Goal: Find specific page/section: Find specific page/section

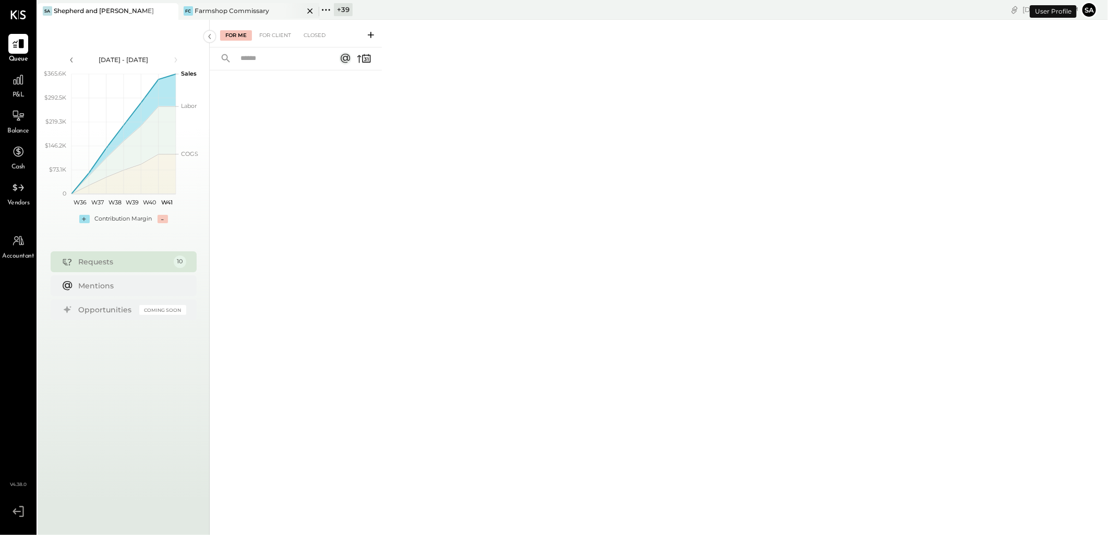
click at [238, 7] on div "Farmshop Commissary" at bounding box center [232, 10] width 75 height 9
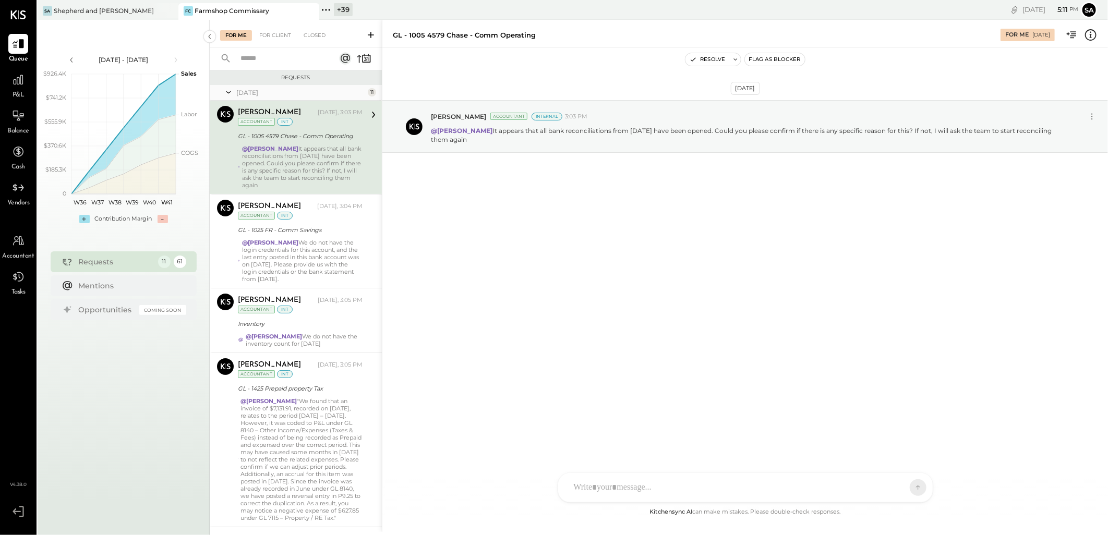
click at [322, 159] on div "@[PERSON_NAME] It appears that all bank reconciliations from [DATE] have been o…" at bounding box center [302, 167] width 121 height 44
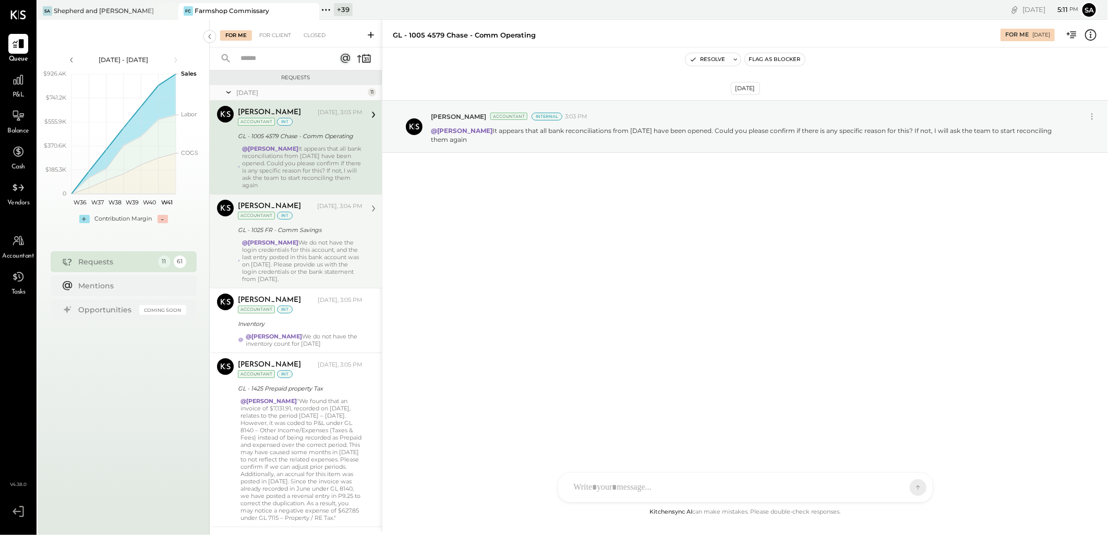
click at [324, 233] on div "GL - 1025 FR - Comm Savings" at bounding box center [299, 230] width 122 height 10
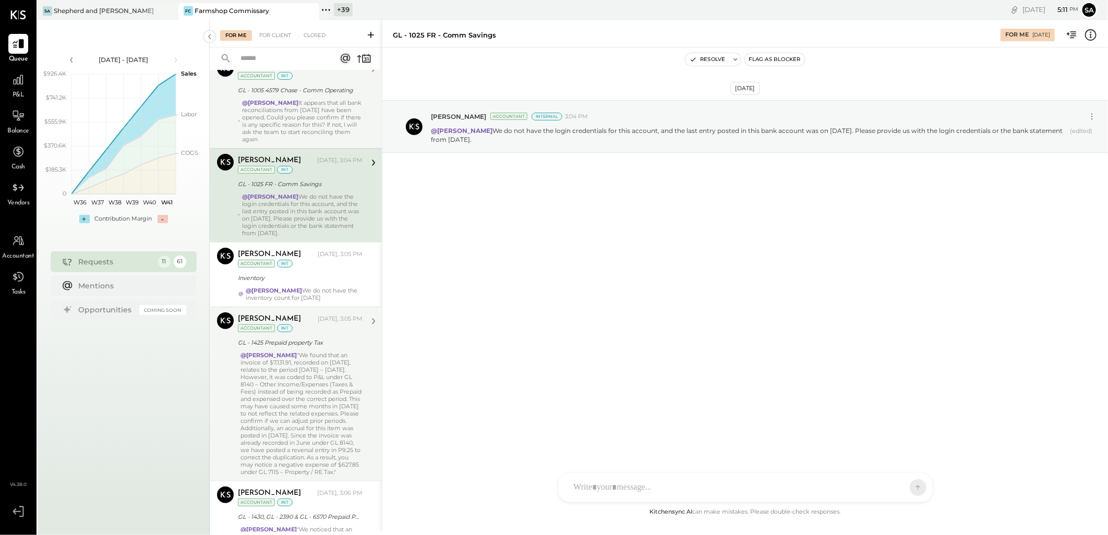
scroll to position [58, 0]
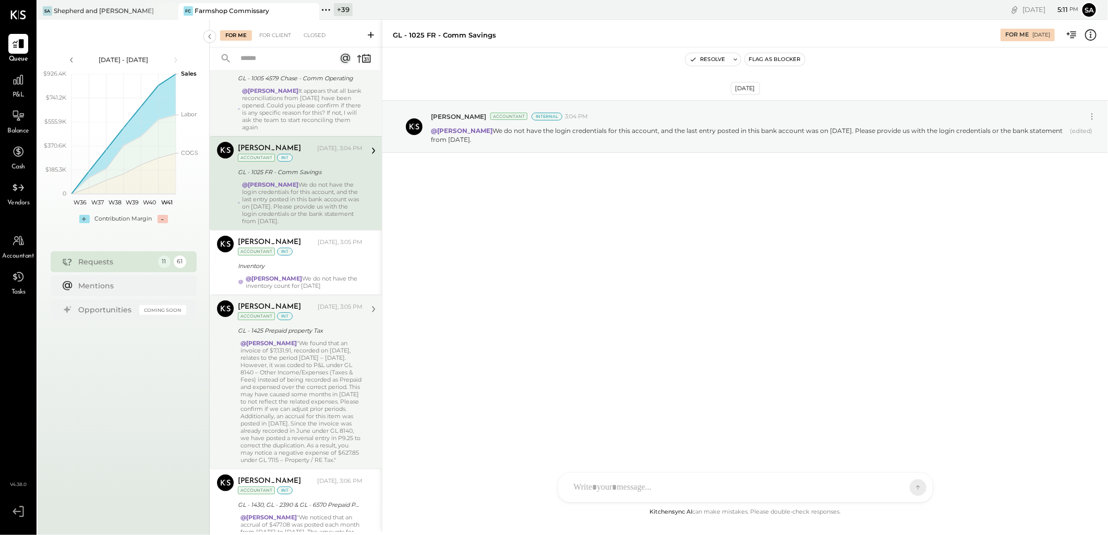
click at [298, 352] on div "@[PERSON_NAME] "We found that an invoice of $7,131.91, recorded on [DATE], rela…" at bounding box center [301, 402] width 122 height 124
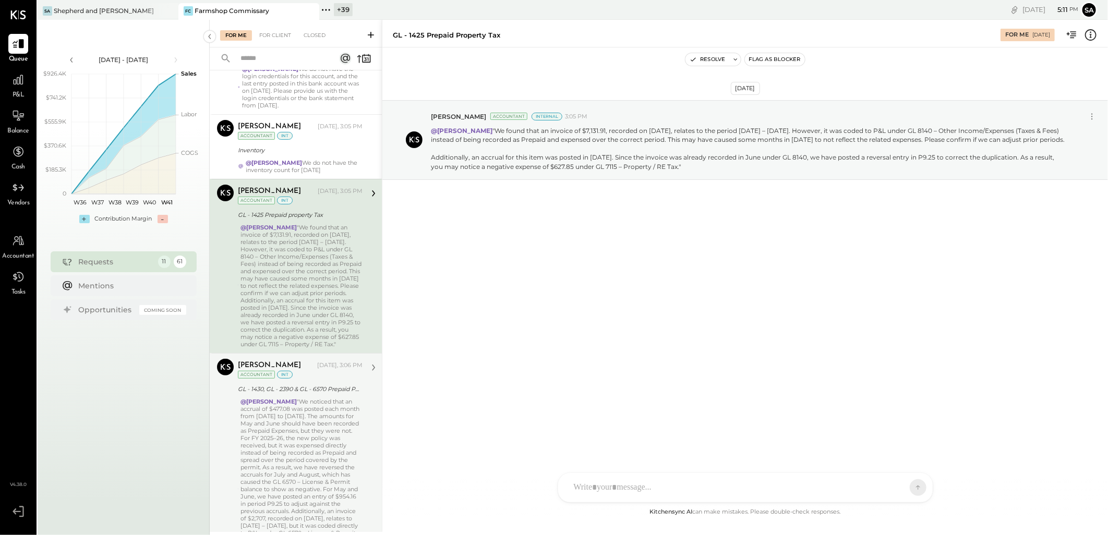
click at [311, 395] on div "GL - 1430, GL - 2390 & GL - 6570 Prepaid Public Health permit/ Accrued Other /L…" at bounding box center [299, 389] width 122 height 13
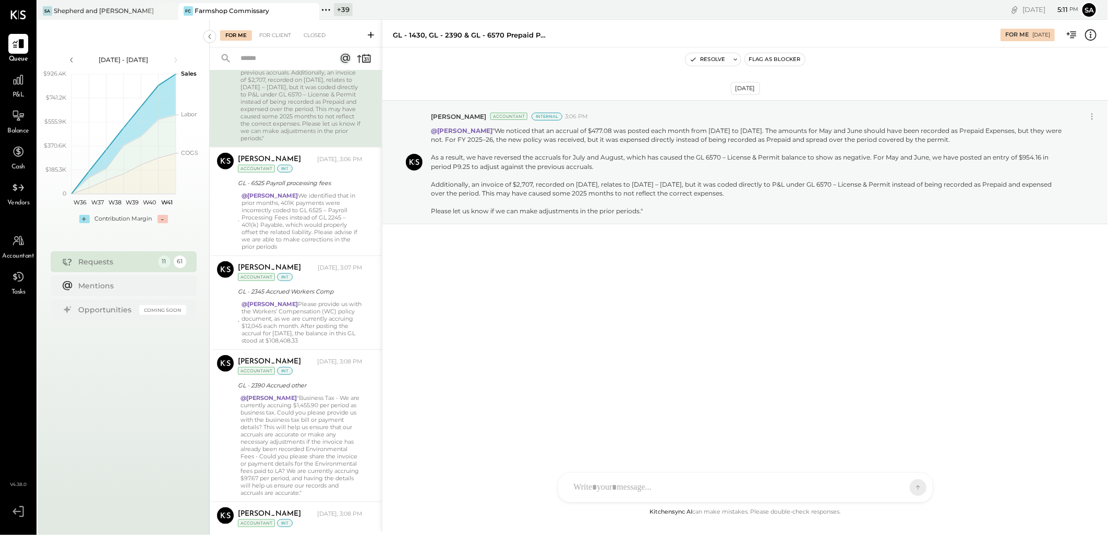
scroll to position [637, 0]
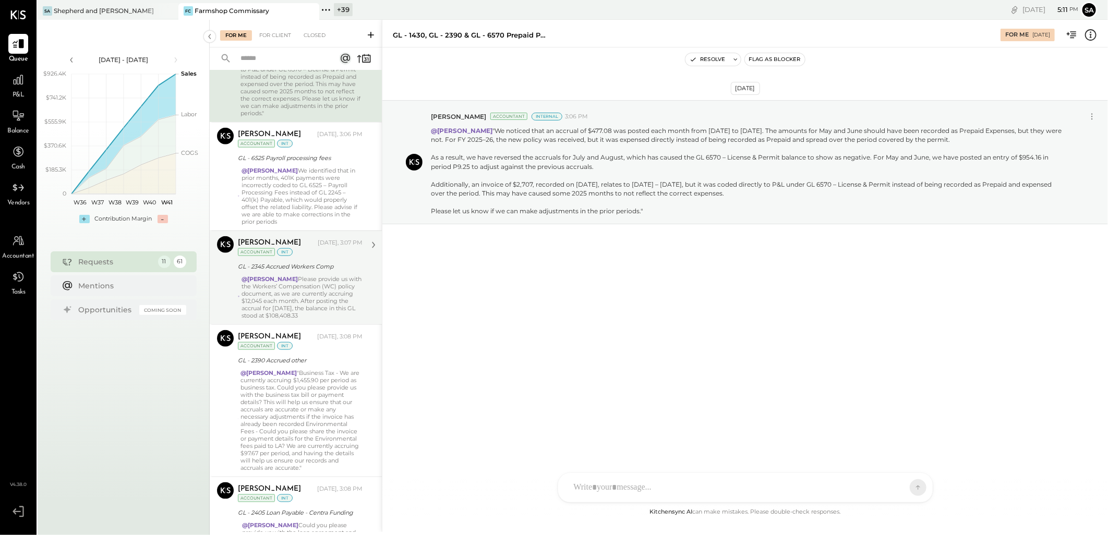
click at [320, 281] on div "[PERSON_NAME] [DATE], 3:07 PM Accountant int GL - 2345 Accrued Workers Comp @[P…" at bounding box center [300, 277] width 125 height 83
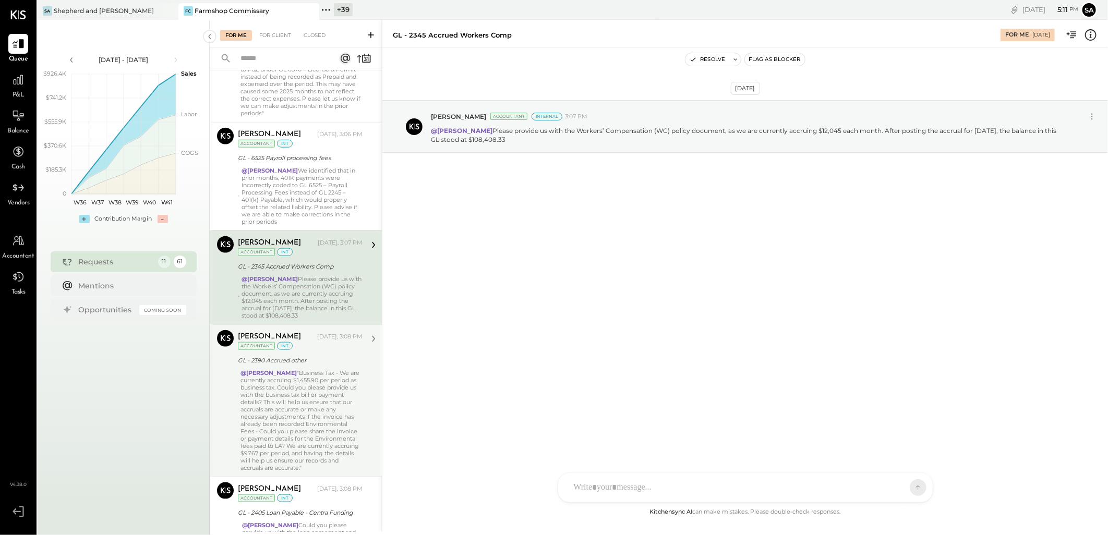
click at [315, 381] on div "@[PERSON_NAME] "Business Tax - We are currently accruing $1,455.90 per period a…" at bounding box center [301, 420] width 122 height 102
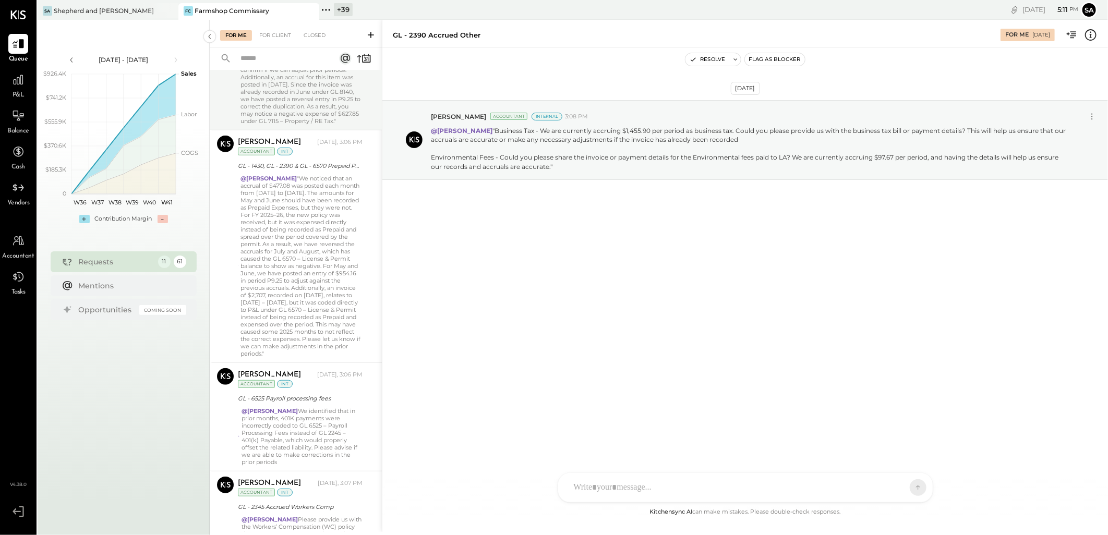
scroll to position [374, 0]
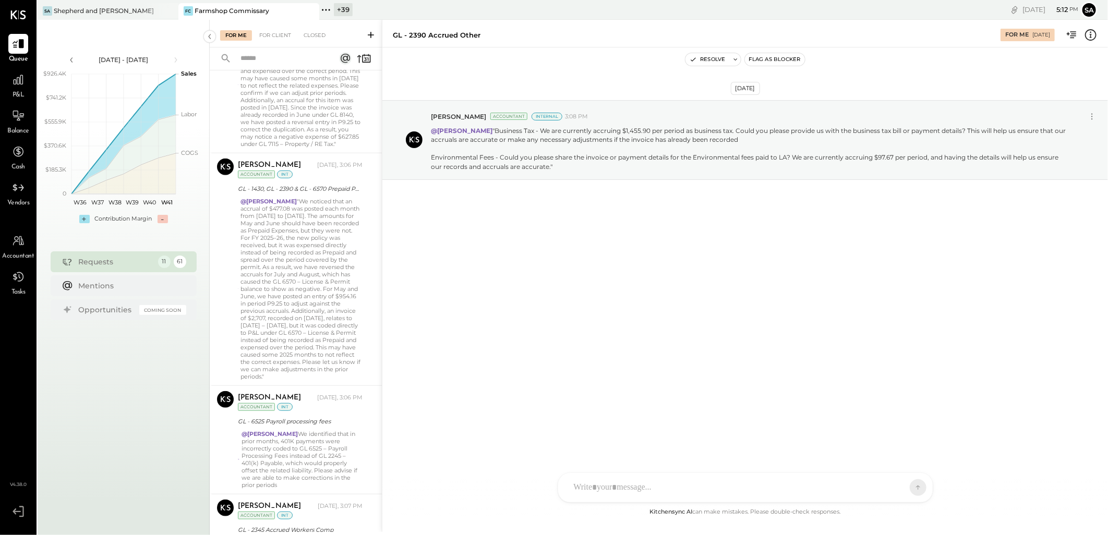
click at [334, 13] on div "+ 39" at bounding box center [343, 9] width 19 height 13
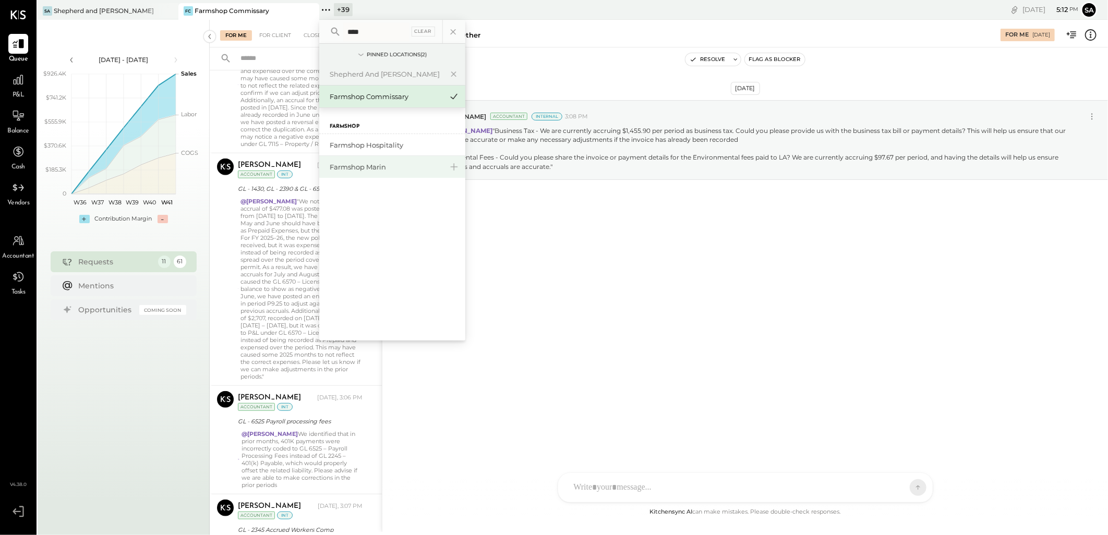
type input "****"
click at [370, 168] on div "Farmshop Marin" at bounding box center [386, 167] width 113 height 10
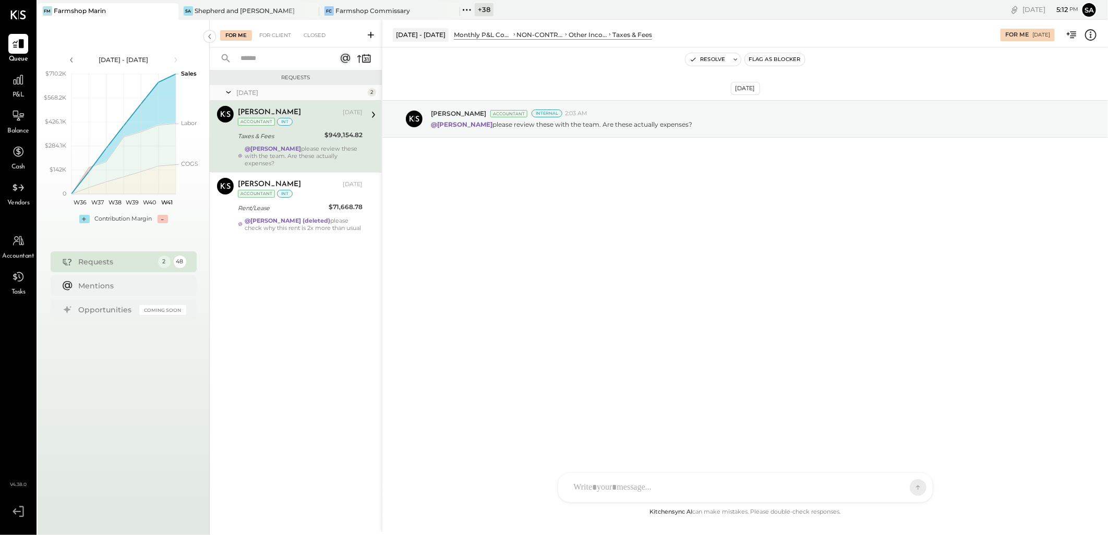
click at [320, 147] on div "@[PERSON_NAME] please review these with the team. Are these actually expenses?" at bounding box center [304, 156] width 118 height 22
click at [274, 206] on div "Rent/Lease" at bounding box center [282, 208] width 88 height 13
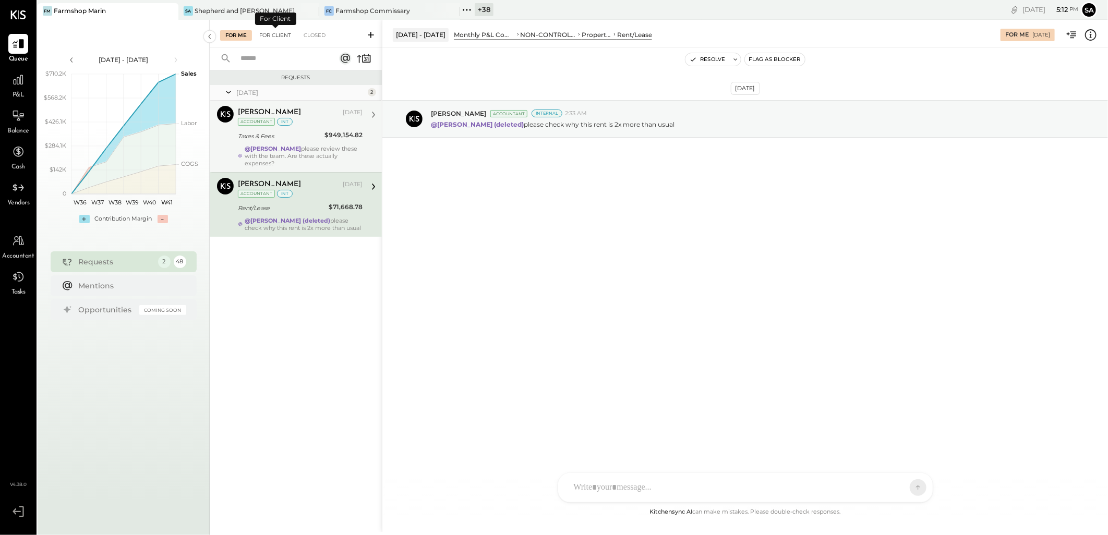
click at [270, 32] on div "For Client" at bounding box center [275, 35] width 42 height 10
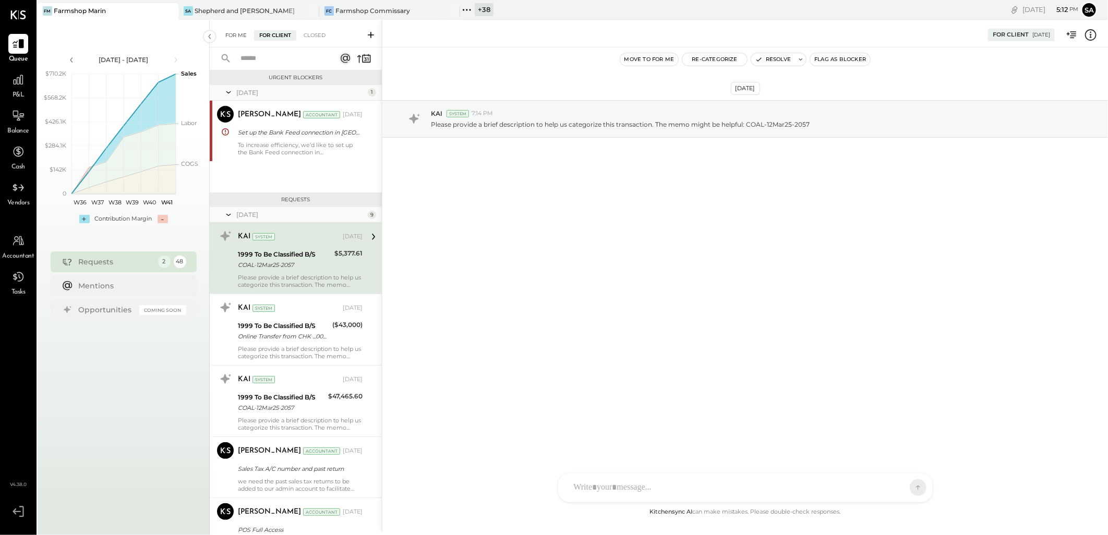
click at [236, 38] on div "For Me" at bounding box center [236, 35] width 32 height 10
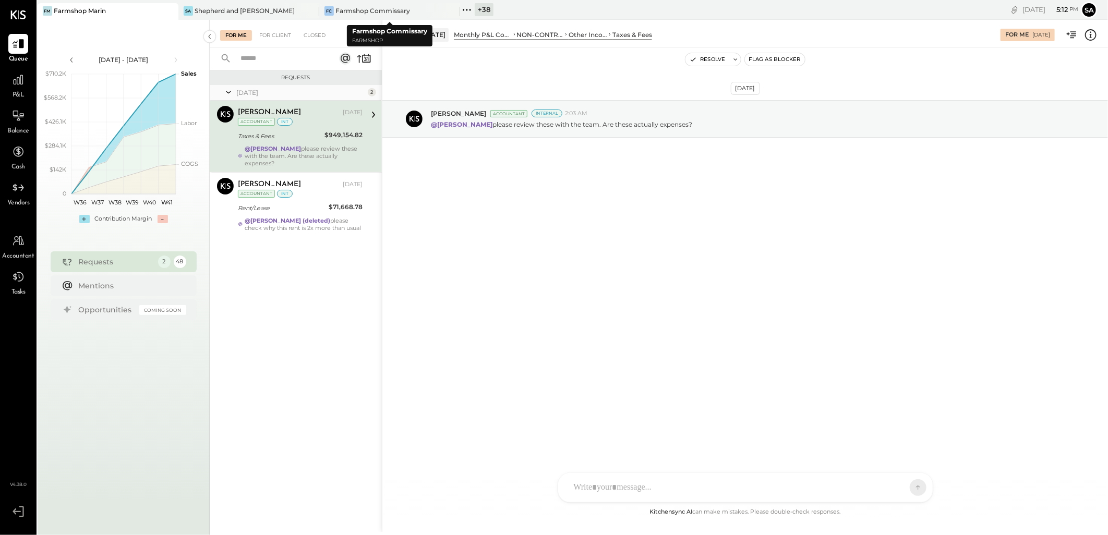
click at [477, 6] on div "+ 38" at bounding box center [484, 9] width 19 height 13
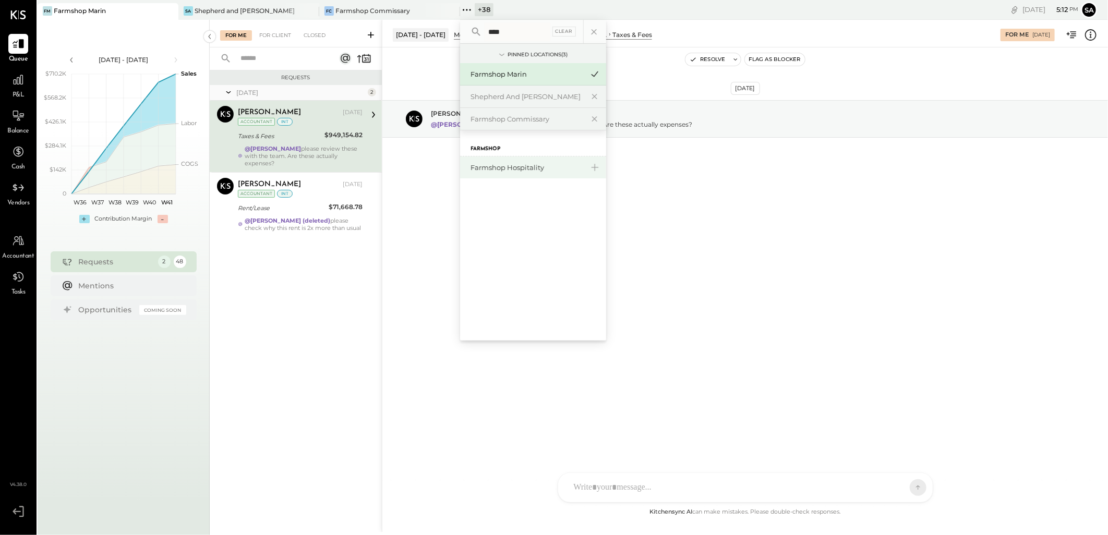
type input "****"
click at [528, 165] on div "Farmshop Hospitality" at bounding box center [527, 168] width 113 height 10
